Goal: Find specific page/section: Find specific page/section

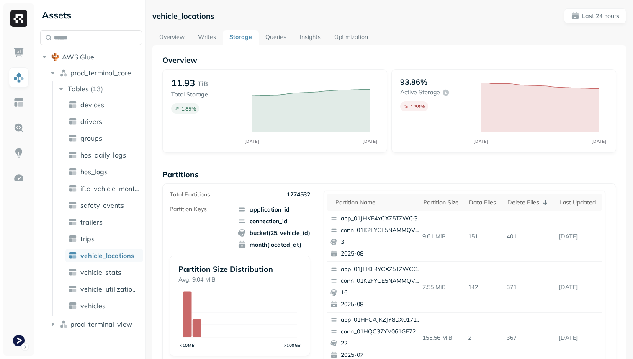
scroll to position [353, 0]
click at [272, 40] on link "Queries" at bounding box center [276, 37] width 34 height 15
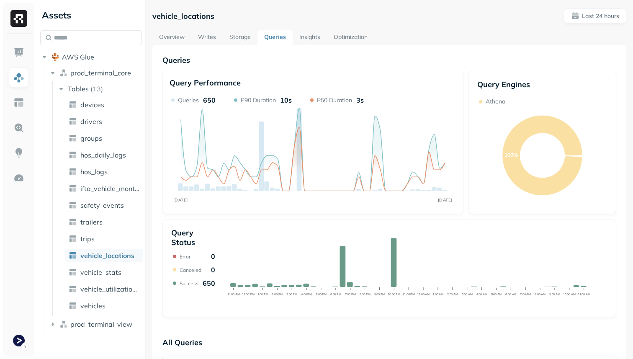
click at [245, 36] on link "Storage" at bounding box center [240, 37] width 35 height 15
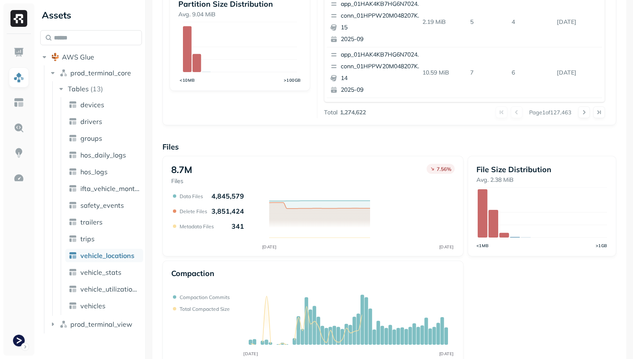
scroll to position [281, 0]
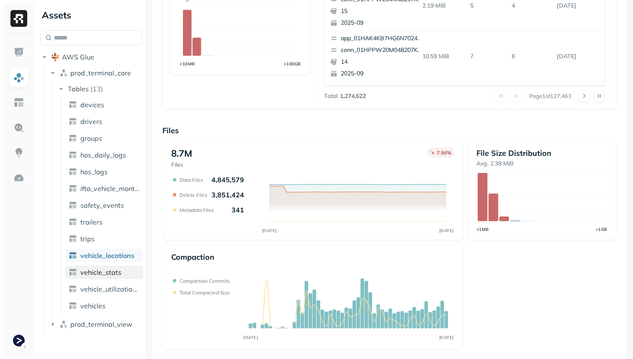
click at [121, 267] on link "vehicle_stats" at bounding box center [104, 271] width 78 height 13
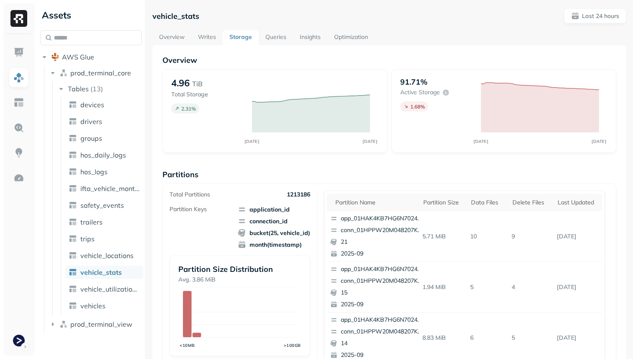
click at [199, 35] on link "Writes" at bounding box center [206, 37] width 31 height 15
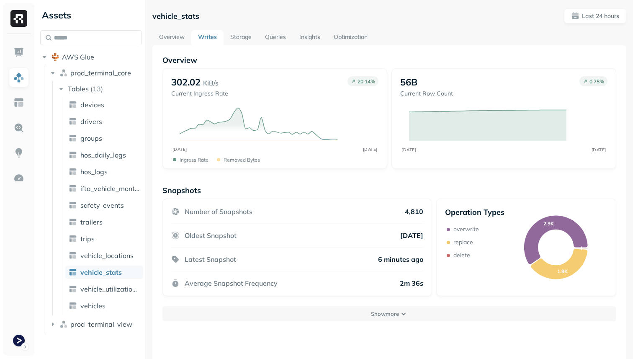
click at [173, 33] on link "Overview" at bounding box center [171, 37] width 39 height 15
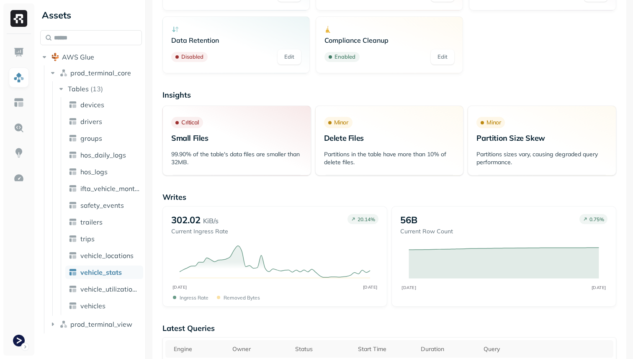
scroll to position [229, 0]
